Goal: Find specific page/section: Find specific page/section

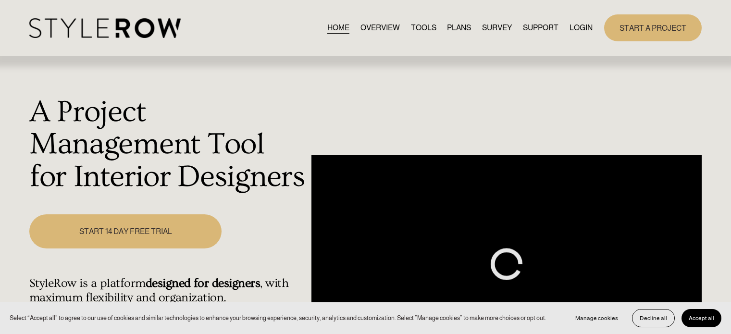
click at [570, 23] on link "LOGIN" at bounding box center [581, 27] width 23 height 13
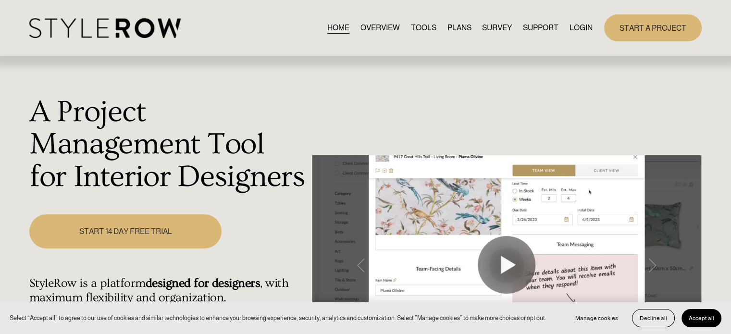
click at [577, 26] on link "LOGIN" at bounding box center [581, 27] width 23 height 13
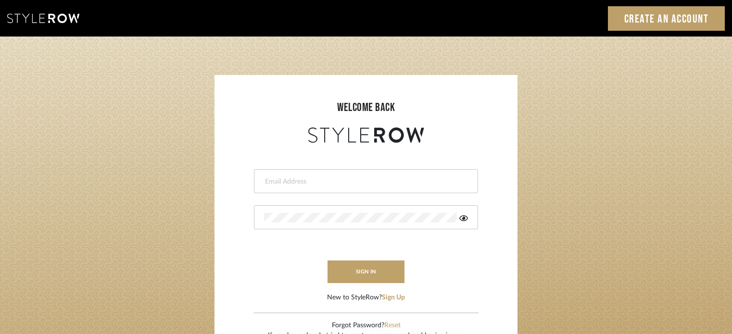
type input "[PERSON_NAME][EMAIL_ADDRESS][DOMAIN_NAME]"
drag, startPoint x: 551, startPoint y: 140, endPoint x: 556, endPoint y: 158, distance: 18.4
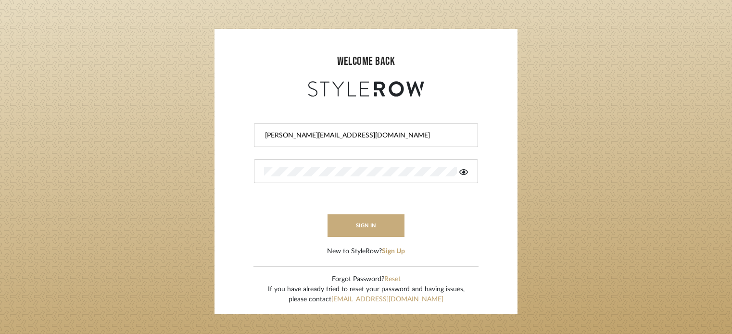
scroll to position [48, 0]
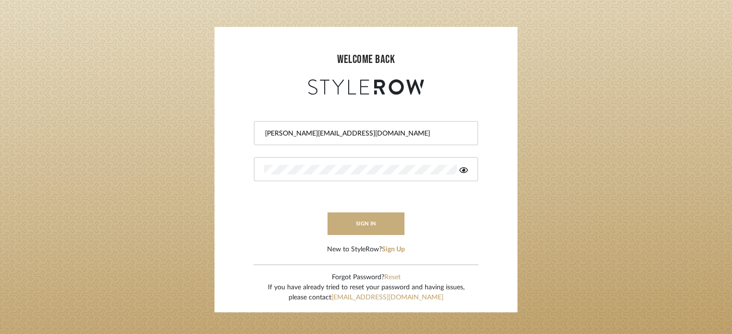
click at [371, 213] on button "sign in" at bounding box center [366, 224] width 77 height 23
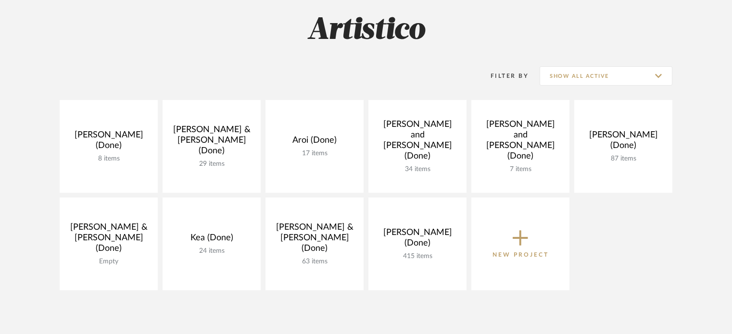
scroll to position [192, 0]
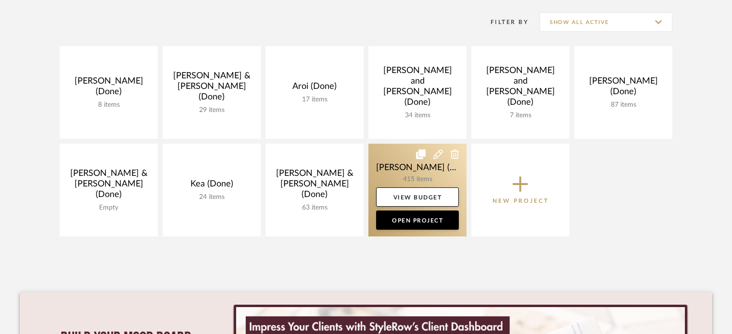
click at [417, 172] on link at bounding box center [417, 190] width 98 height 93
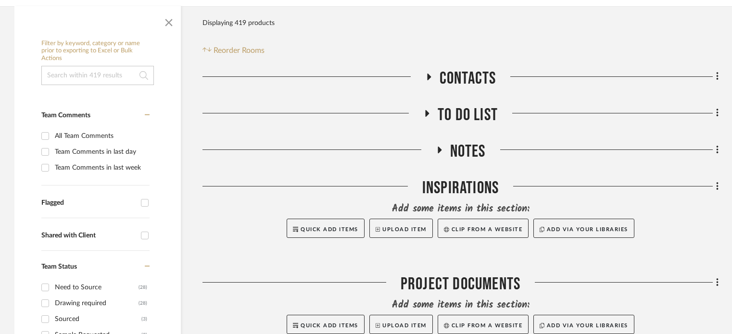
scroll to position [192, 0]
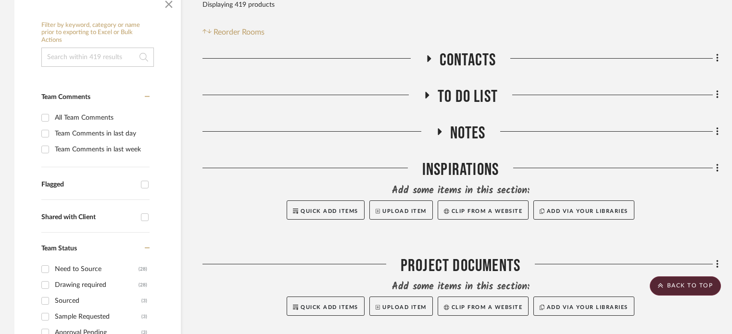
click at [436, 128] on icon at bounding box center [439, 131] width 12 height 7
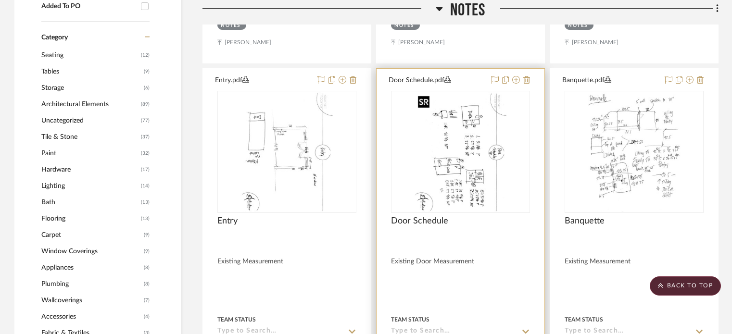
scroll to position [721, 0]
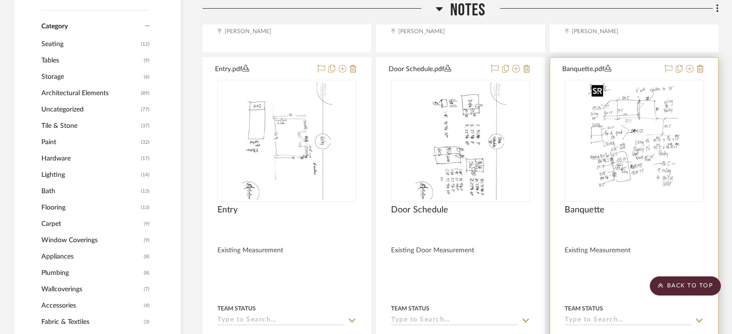
click at [669, 159] on img "0" at bounding box center [634, 141] width 93 height 120
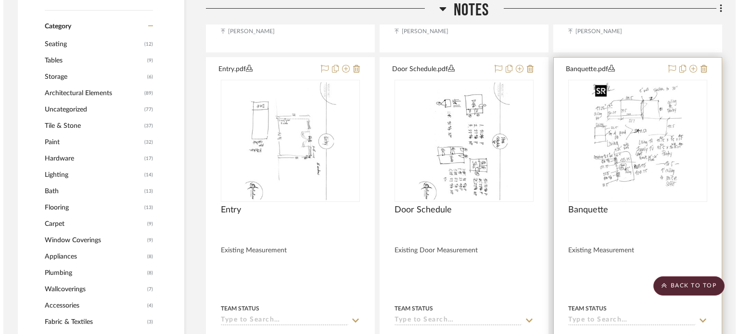
scroll to position [0, 0]
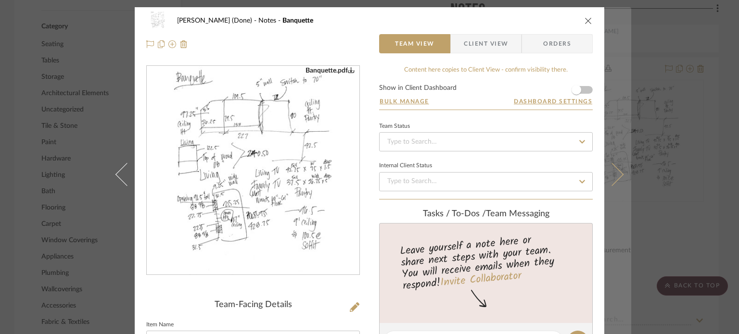
click at [612, 176] on icon at bounding box center [611, 174] width 23 height 23
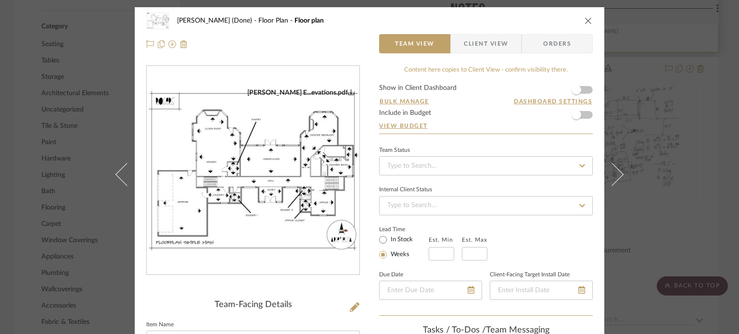
drag, startPoint x: 585, startPoint y: 18, endPoint x: 583, endPoint y: 38, distance: 20.3
click at [585, 18] on icon "close" at bounding box center [588, 21] width 8 height 8
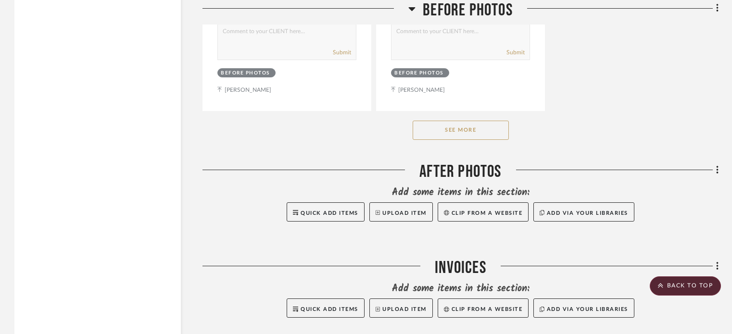
scroll to position [2645, 0]
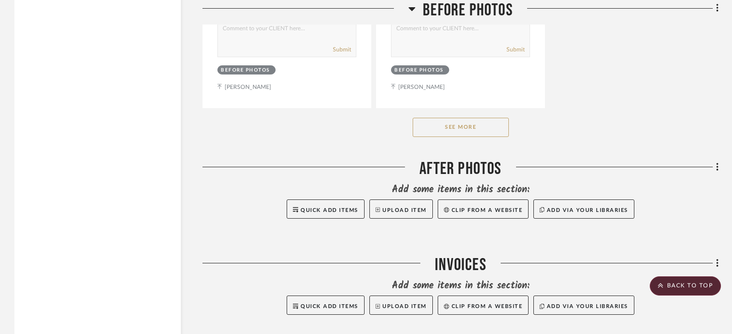
click at [471, 130] on button "See More" at bounding box center [461, 127] width 96 height 19
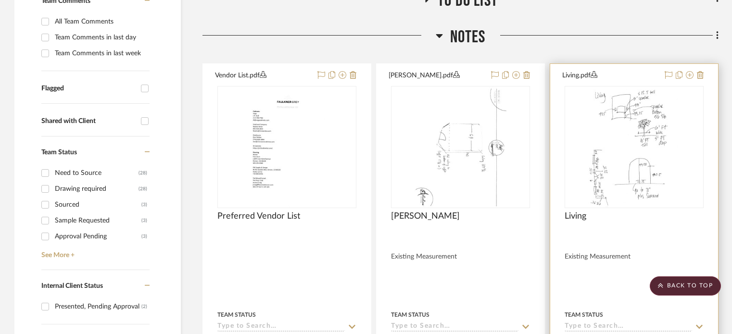
scroll to position [337, 0]
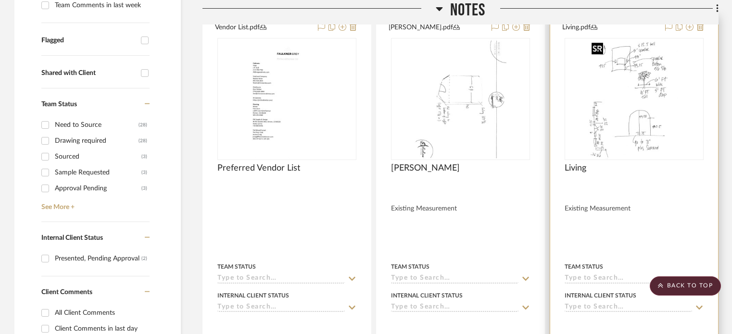
click at [654, 137] on img "0" at bounding box center [634, 99] width 93 height 120
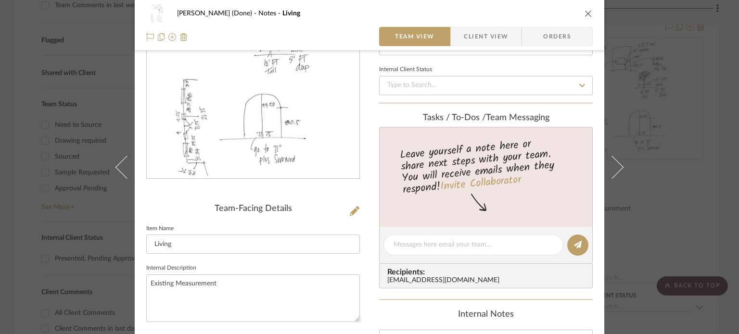
scroll to position [0, 0]
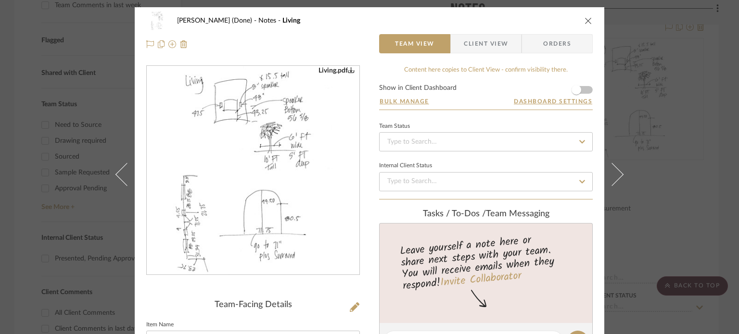
click at [586, 19] on icon "close" at bounding box center [588, 21] width 8 height 8
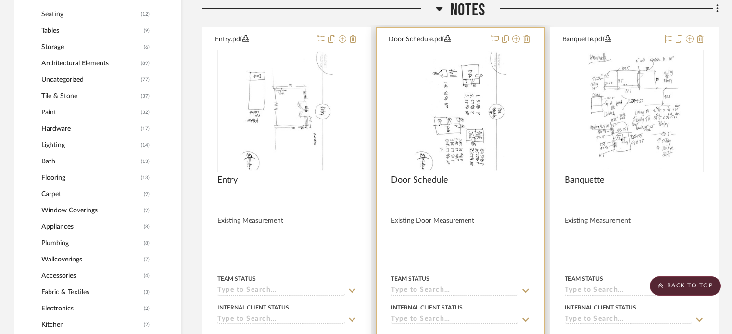
scroll to position [721, 0]
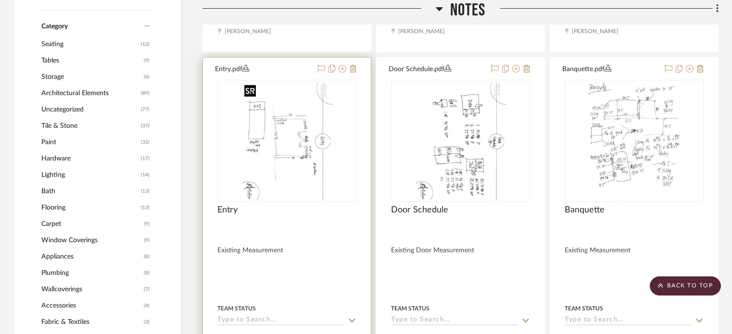
click at [0, 0] on img at bounding box center [0, 0] width 0 height 0
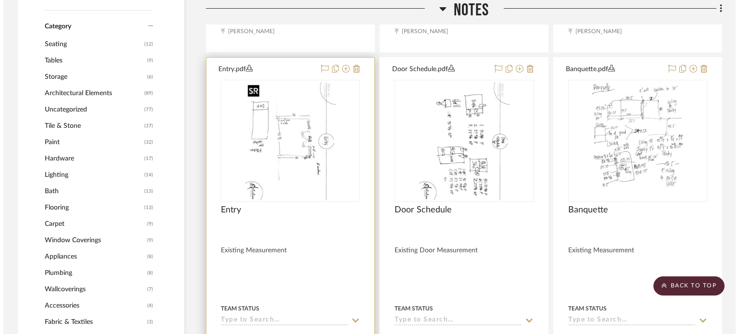
scroll to position [0, 0]
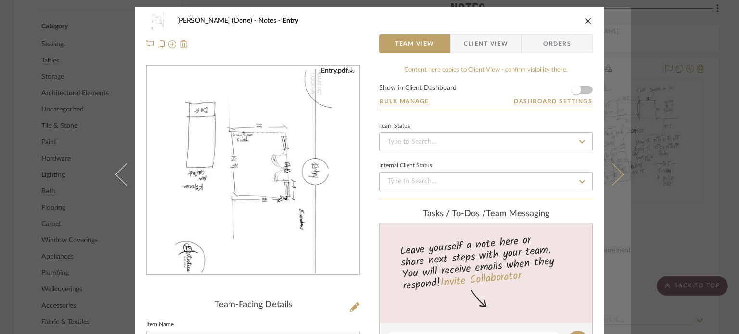
click at [618, 175] on icon at bounding box center [611, 174] width 23 height 23
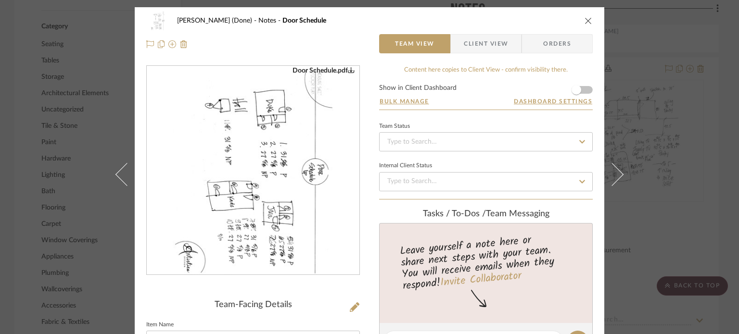
click at [618, 175] on icon at bounding box center [611, 174] width 23 height 23
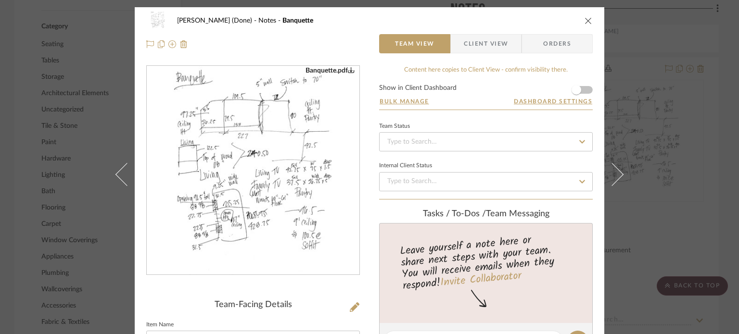
click at [618, 175] on icon at bounding box center [611, 174] width 23 height 23
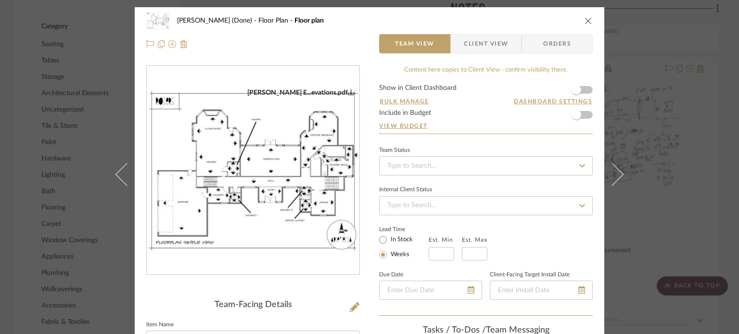
click at [618, 175] on icon at bounding box center [611, 174] width 23 height 23
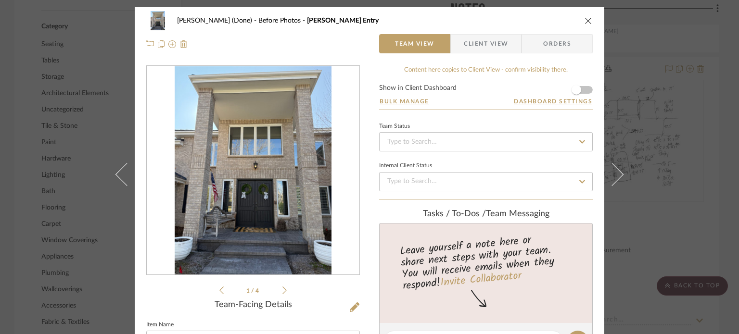
click at [584, 23] on icon "close" at bounding box center [588, 21] width 8 height 8
